Goal: Navigation & Orientation: Find specific page/section

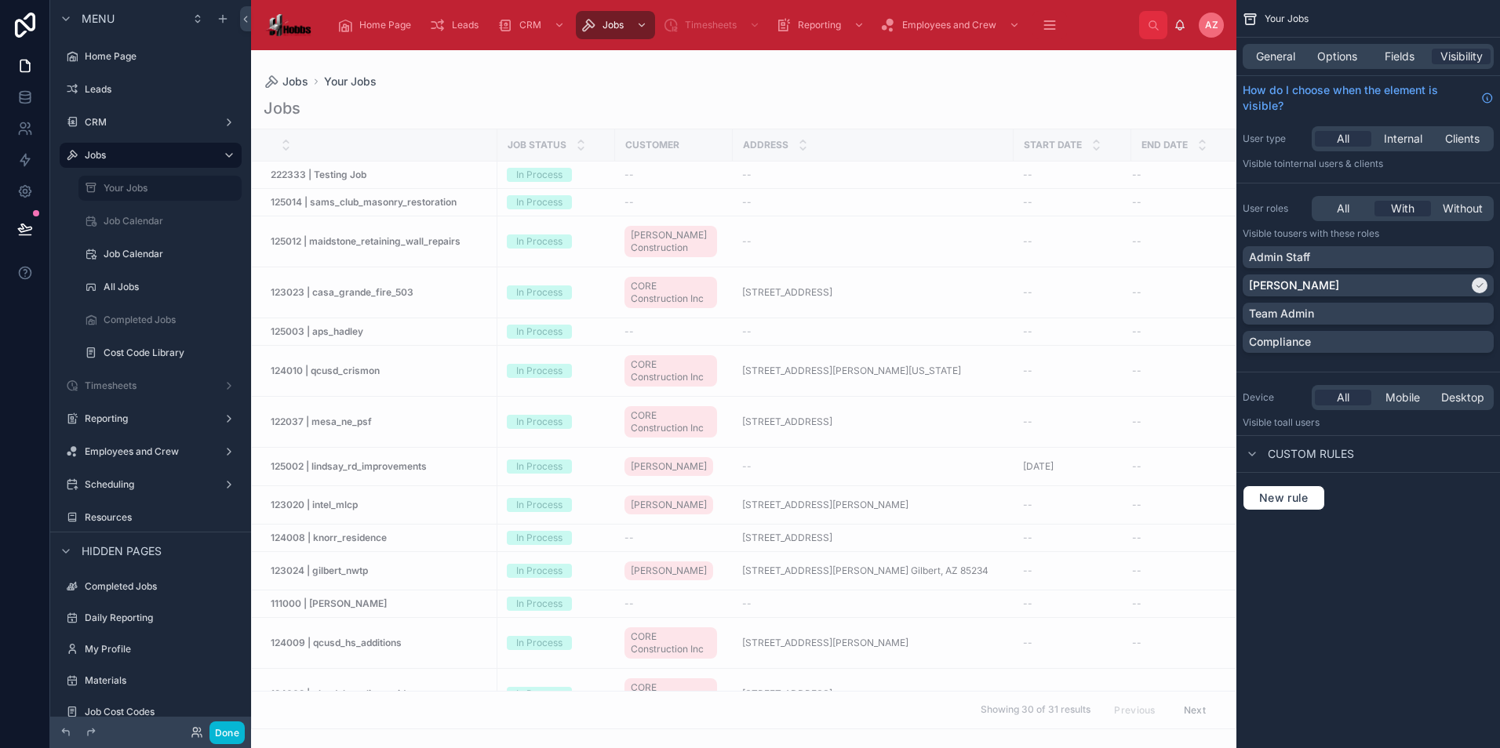
drag, startPoint x: 1230, startPoint y: 370, endPoint x: 1214, endPoint y: 465, distance: 97.1
click at [1214, 465] on div at bounding box center [743, 399] width 985 height 698
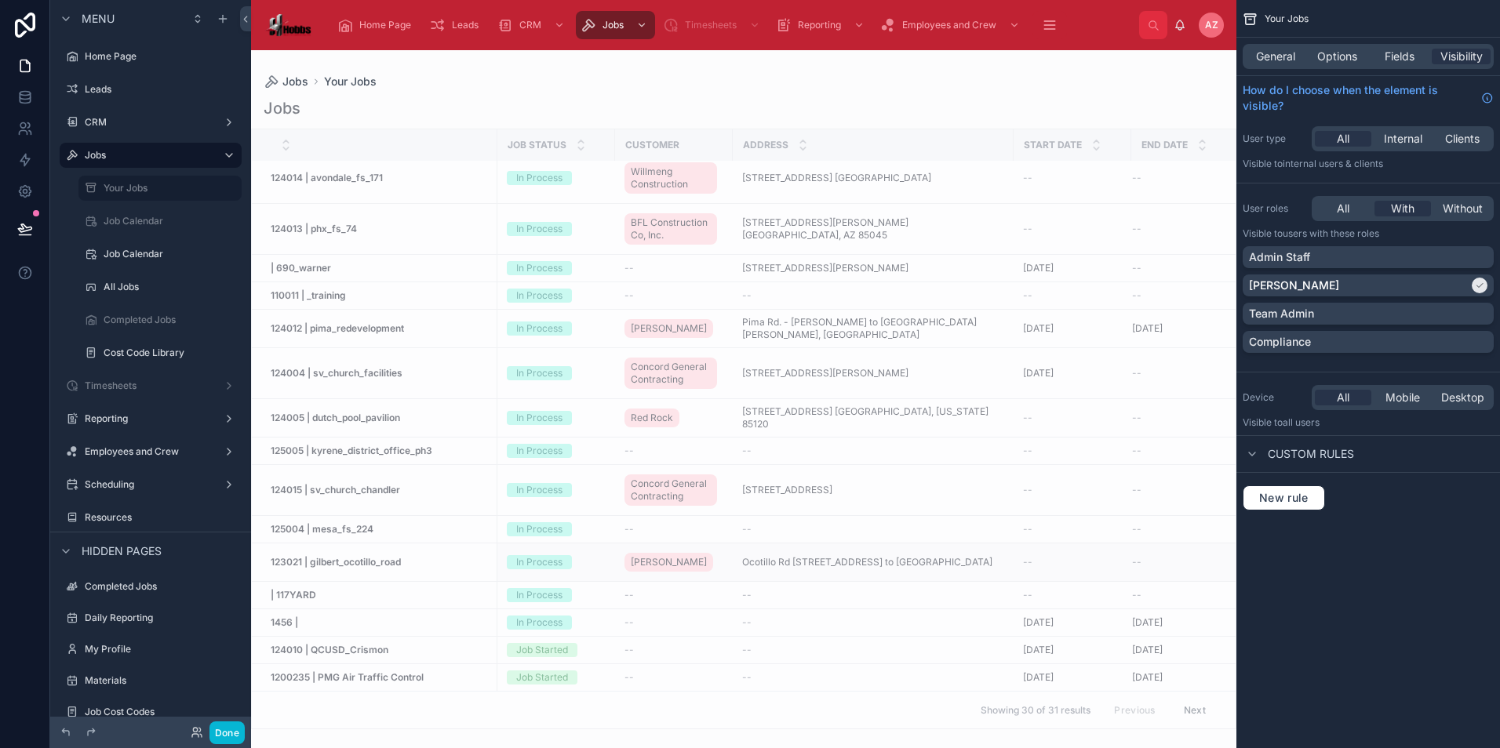
scroll to position [617, 0]
click at [242, 23] on icon at bounding box center [245, 19] width 11 height 12
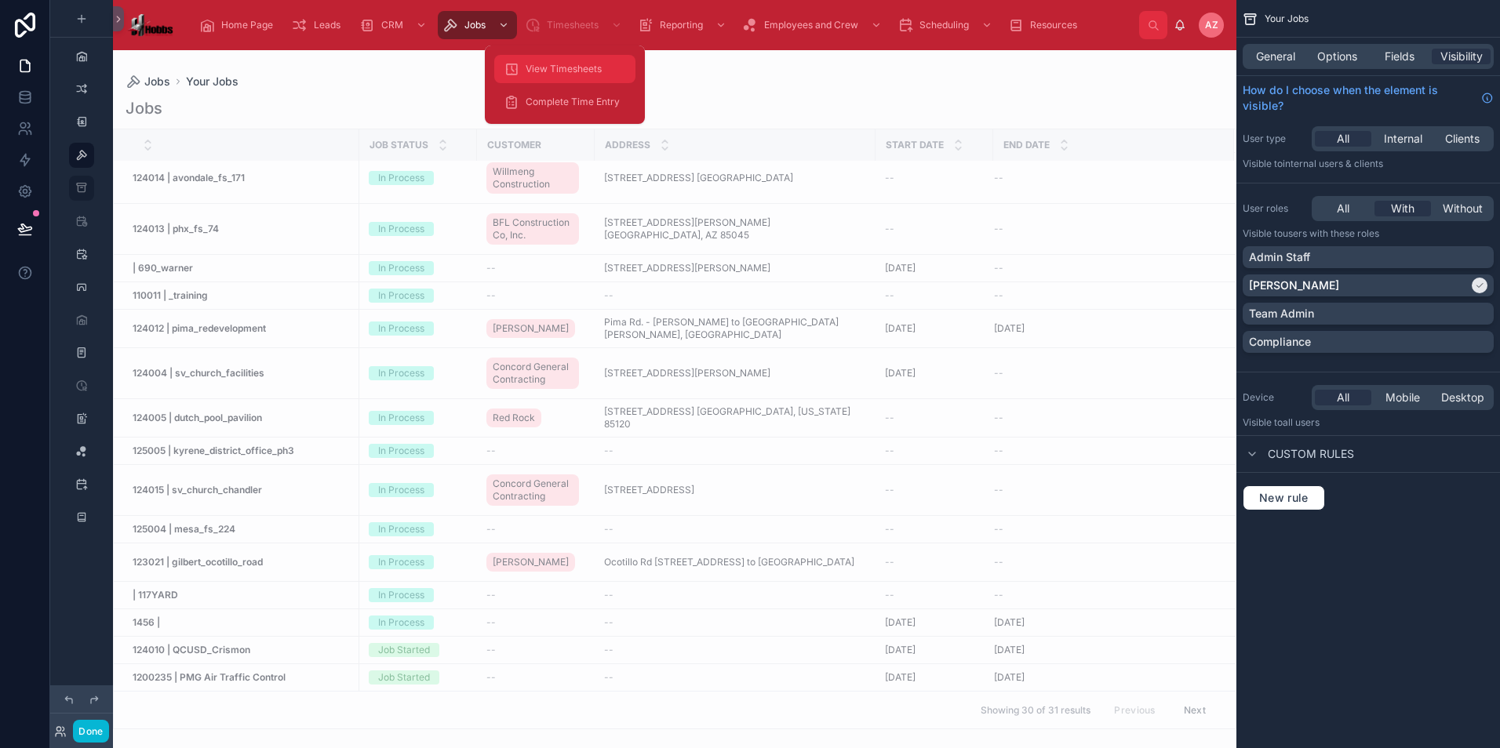
click at [561, 69] on span "View Timesheets" at bounding box center [564, 69] width 76 height 13
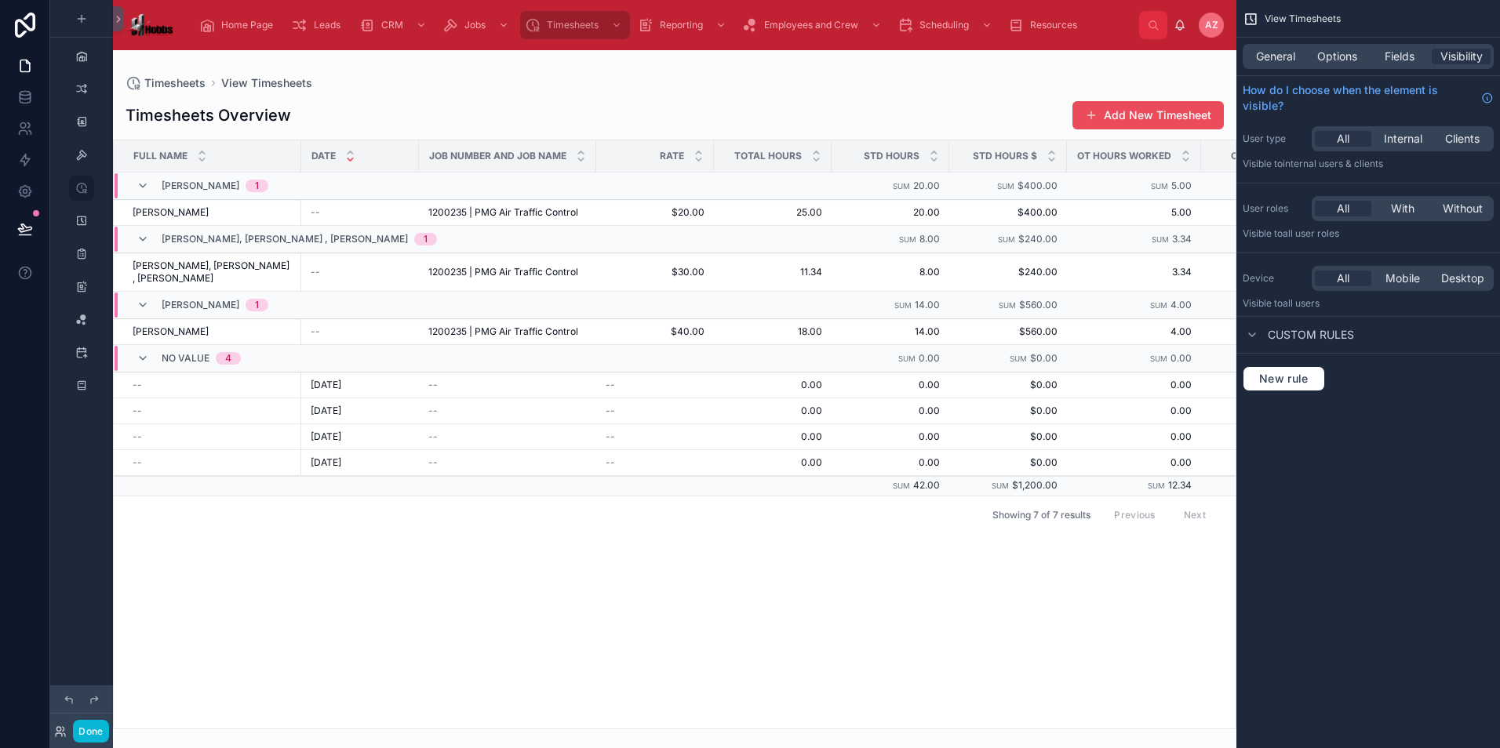
click at [1213, 20] on span "AZ" at bounding box center [1211, 25] width 13 height 13
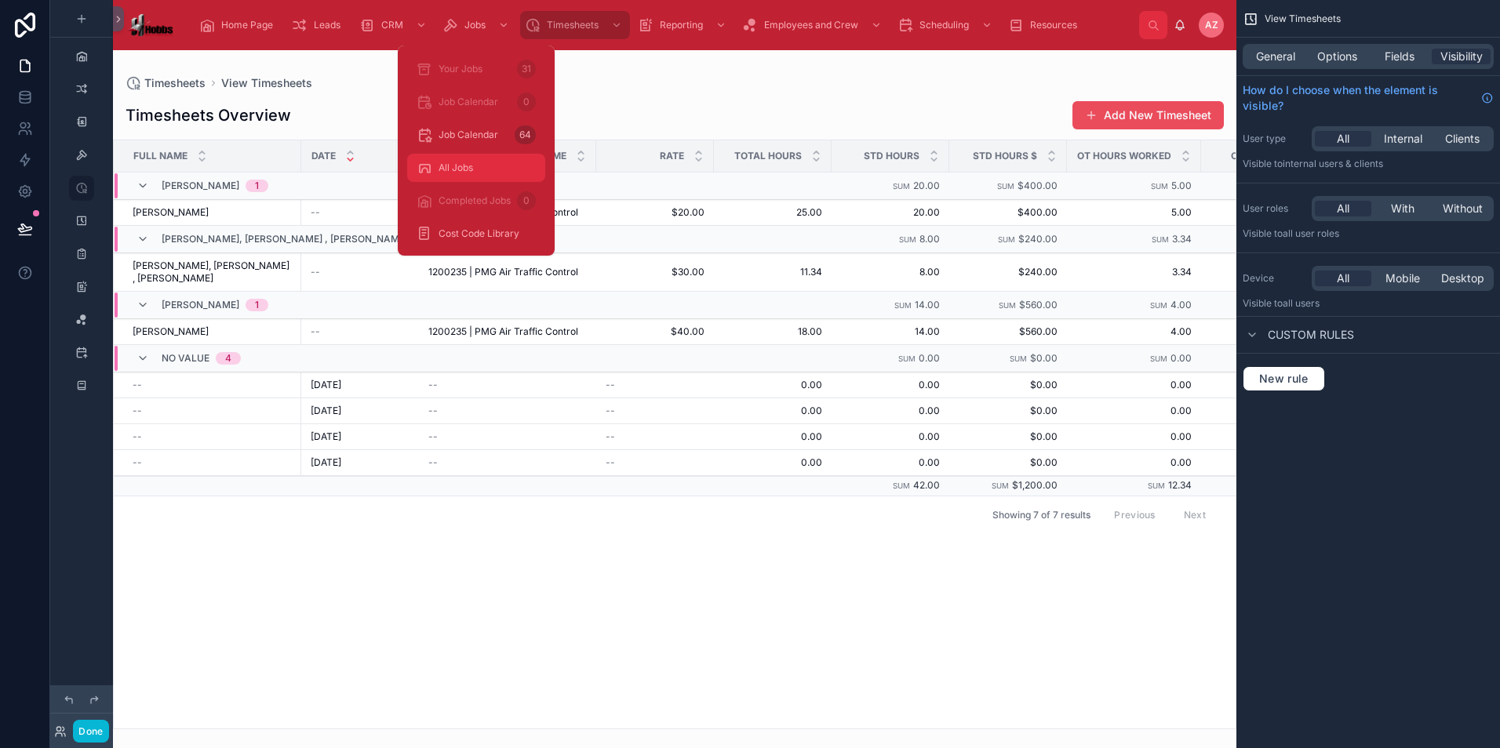
click at [464, 162] on span "All Jobs" at bounding box center [456, 168] width 35 height 13
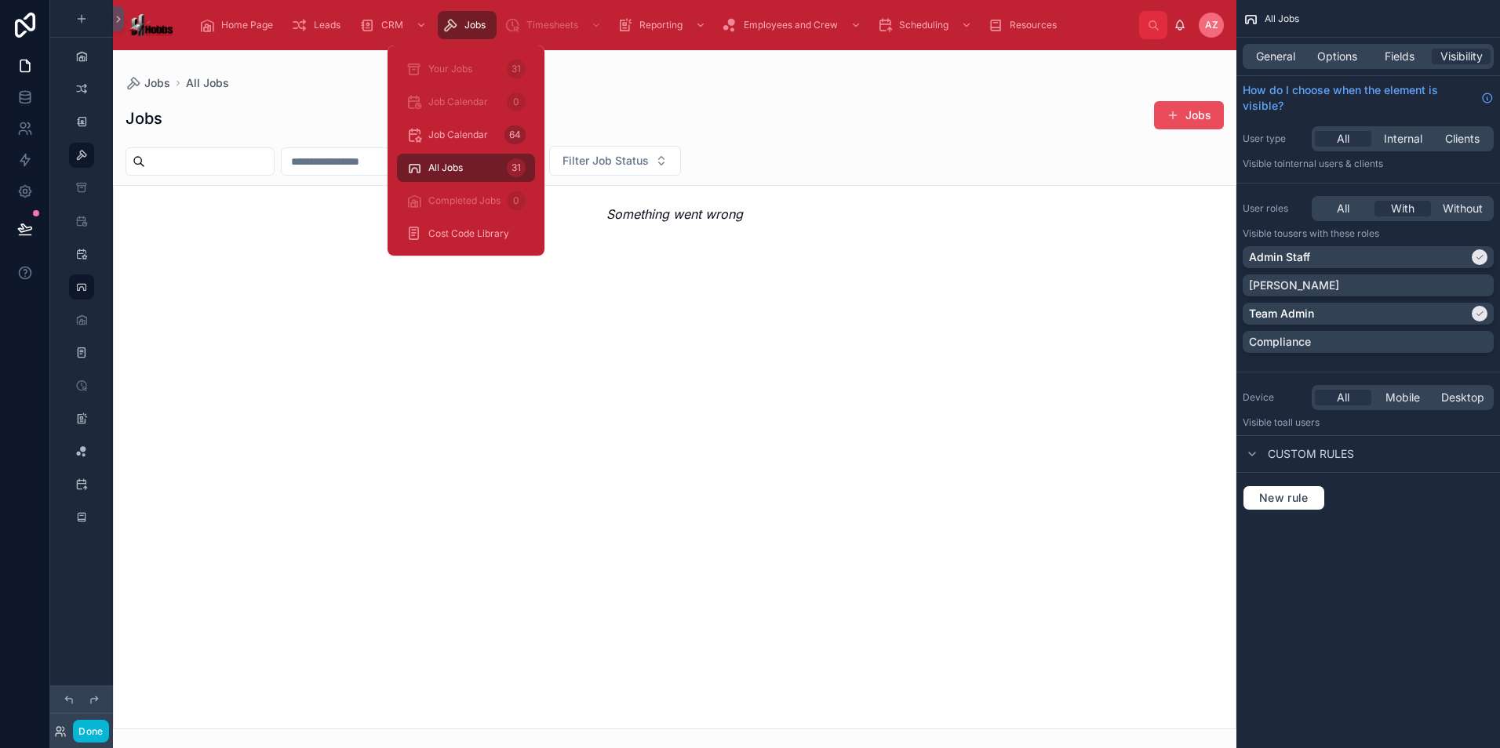
click at [475, 20] on span "Jobs" at bounding box center [474, 25] width 21 height 13
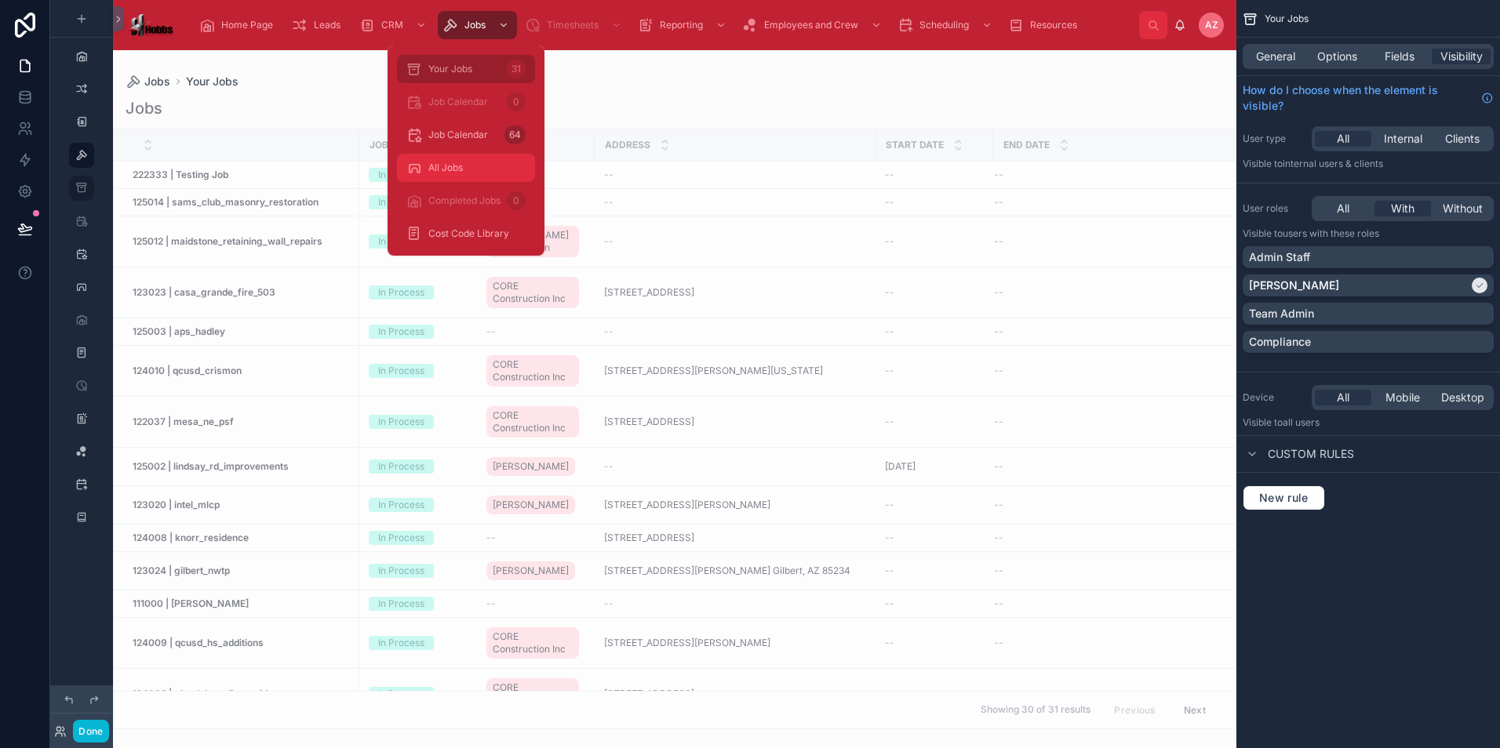
click at [451, 178] on div "All Jobs 31" at bounding box center [465, 167] width 119 height 25
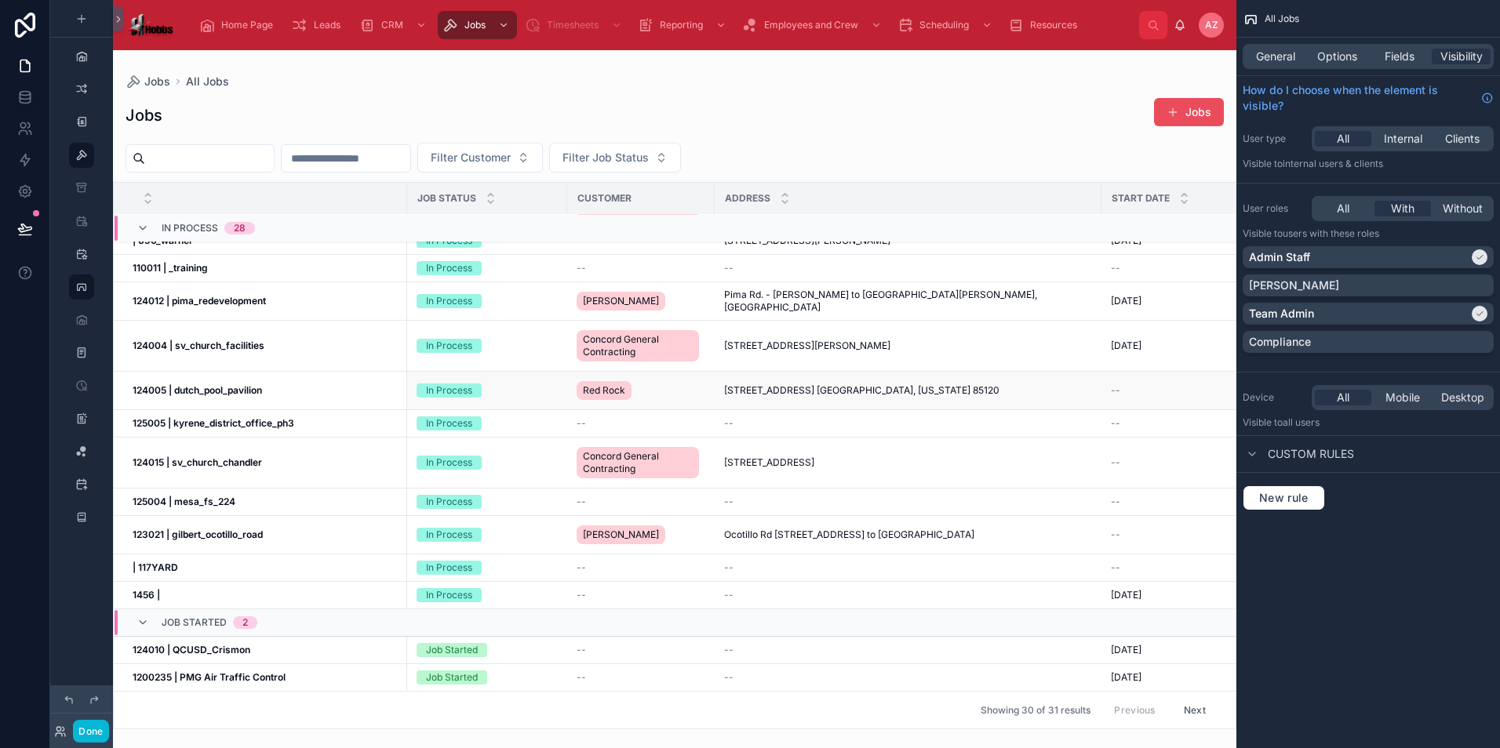
scroll to position [672, 0]
drag, startPoint x: 1228, startPoint y: 493, endPoint x: 1260, endPoint y: 275, distance: 219.7
click at [1260, 275] on div "Home Page Leads CRM Jobs Timesheets Reporting Employees and Crew Scheduling Res…" at bounding box center [806, 374] width 1387 height 748
click at [820, 722] on div at bounding box center [674, 399] width 1123 height 698
